Goal: Task Accomplishment & Management: Manage account settings

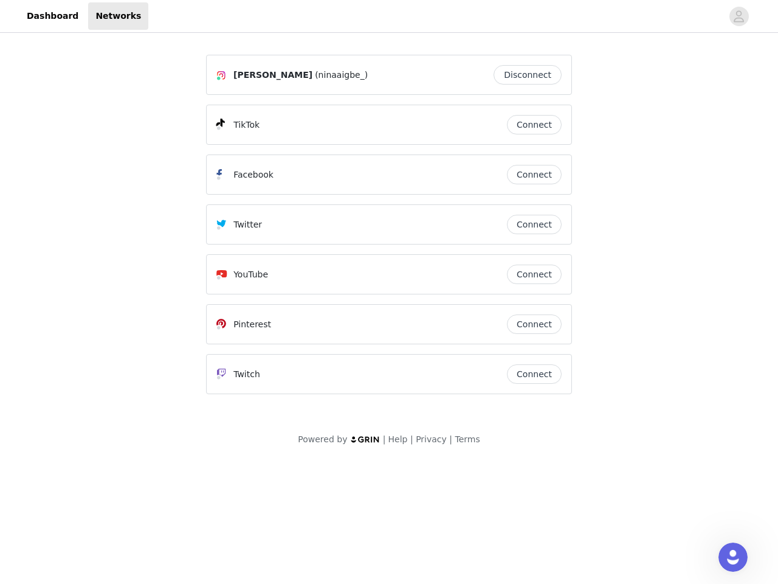
click at [389, 230] on div "Twitter" at bounding box center [361, 224] width 291 height 15
click at [389, 16] on div at bounding box center [435, 15] width 574 height 27
click at [739, 16] on icon "avatar" at bounding box center [739, 16] width 12 height 19
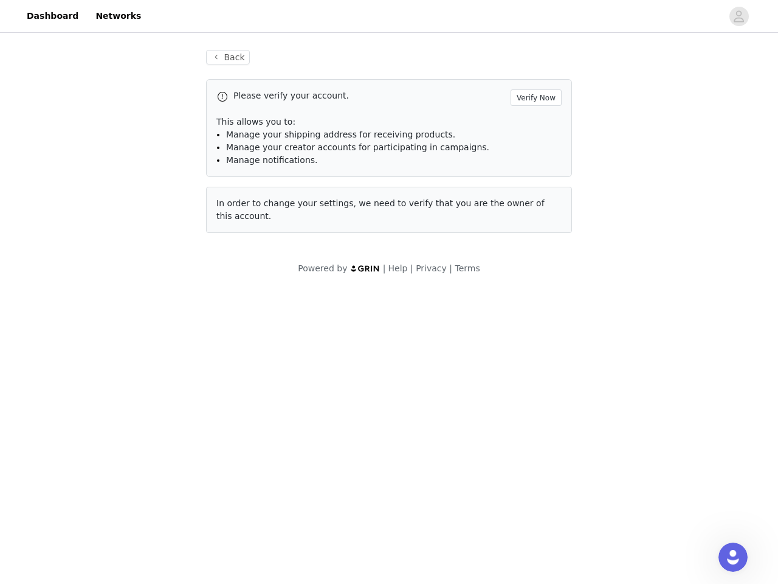
click at [531, 75] on div "Back Please verify your account. Verify Now This allows you to: Manage your shi…" at bounding box center [389, 141] width 395 height 212
click at [534, 125] on p "This allows you to:" at bounding box center [388, 122] width 345 height 13
click at [534, 175] on div "Please verify your account. Verify Now This allows you to: Manage your shipping…" at bounding box center [389, 128] width 366 height 98
click at [534, 224] on div "Back Please verify your account. Verify Now This allows you to: Manage your shi…" at bounding box center [389, 141] width 395 height 212
click at [534, 274] on div "Powered by | Help | Privacy | Terms" at bounding box center [389, 275] width 778 height 27
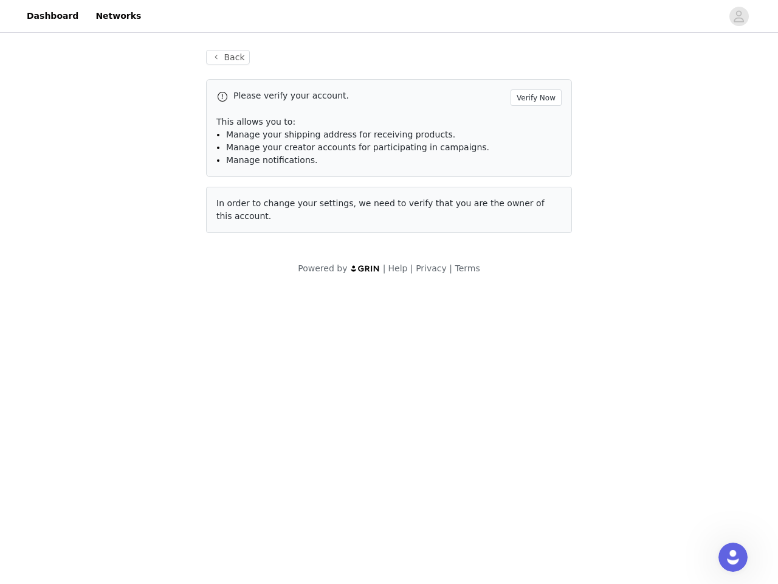
click at [534, 324] on body "Dashboard Networks Back Please verify your account. Verify Now This allows you …" at bounding box center [389, 292] width 778 height 584
click at [534, 374] on body "Dashboard Networks Back Please verify your account. Verify Now This allows you …" at bounding box center [389, 292] width 778 height 584
